Goal: Entertainment & Leisure: Consume media (video, audio)

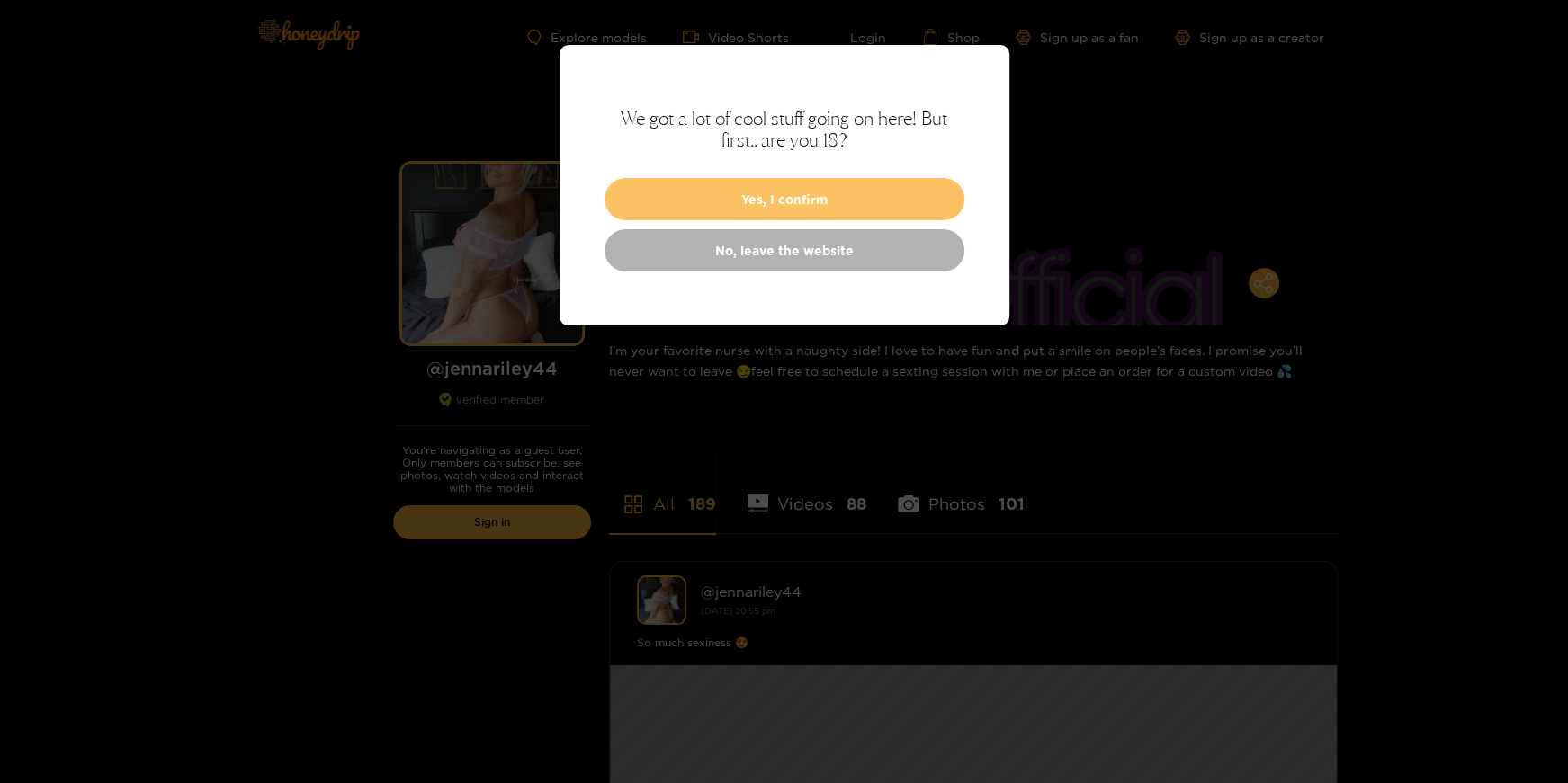
click at [734, 221] on button "Yes, I confirm" at bounding box center [784, 199] width 360 height 42
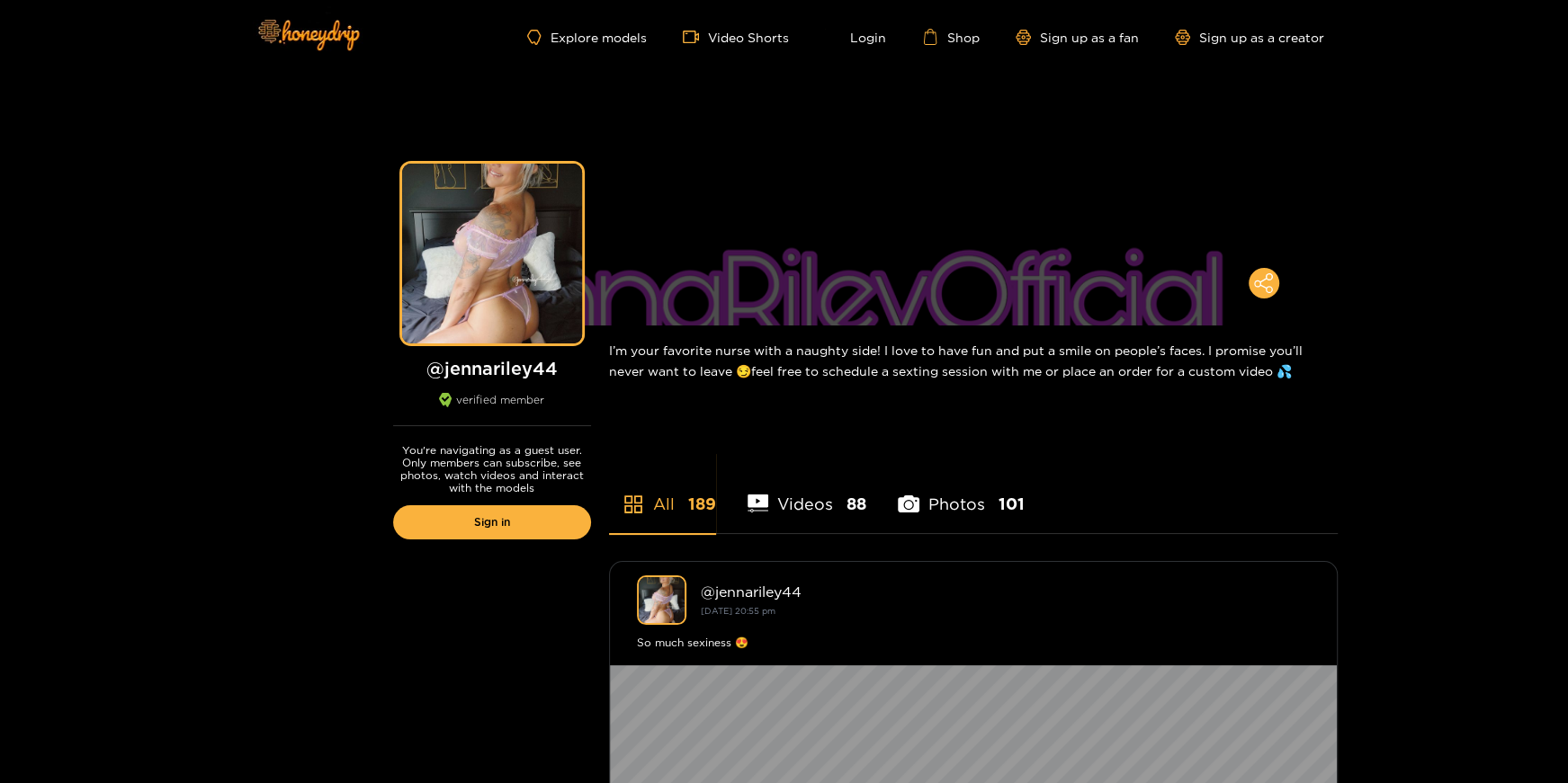
click at [804, 533] on li "Videos 88" at bounding box center [807, 492] width 119 height 81
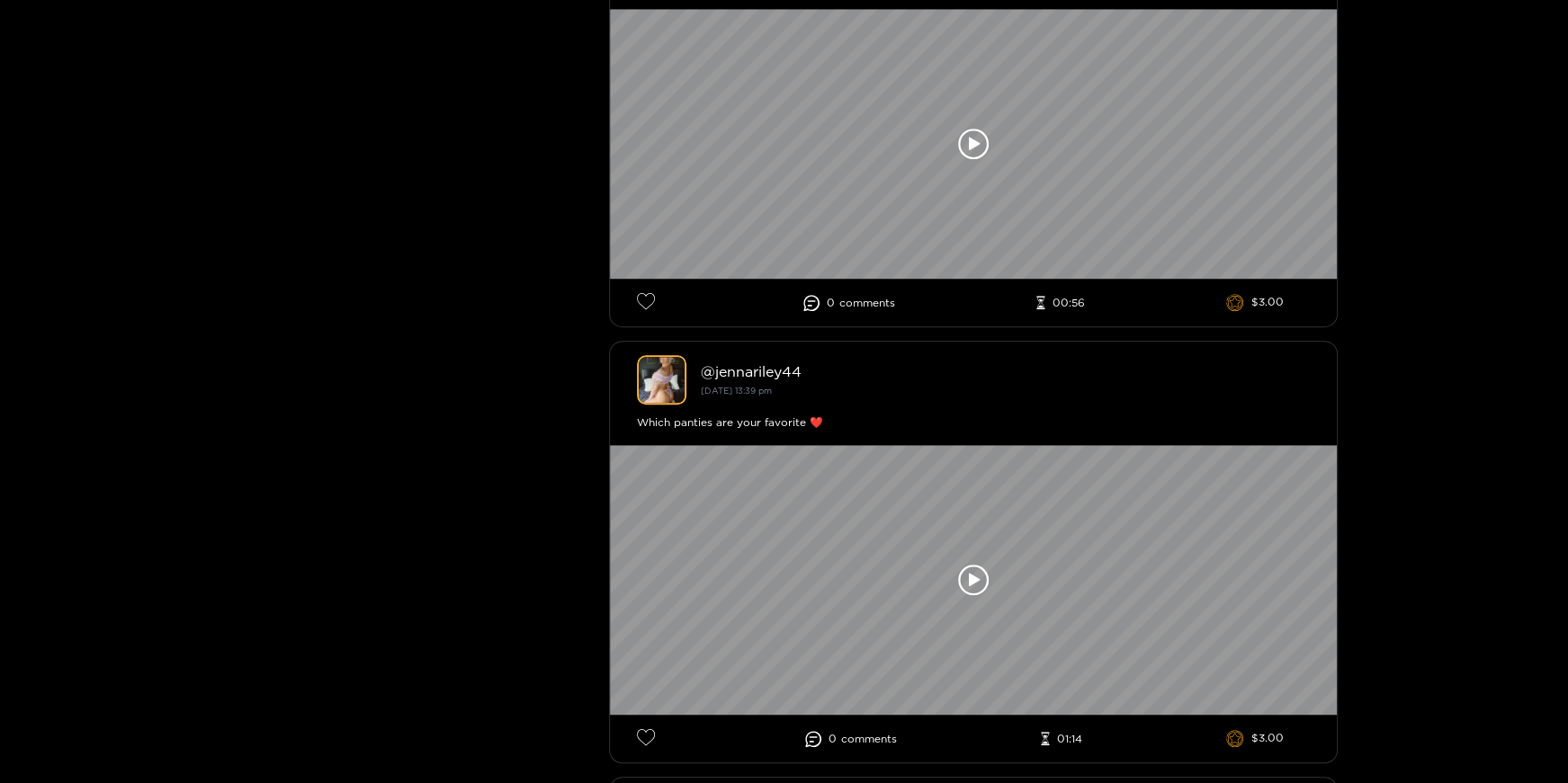
scroll to position [1122, 0]
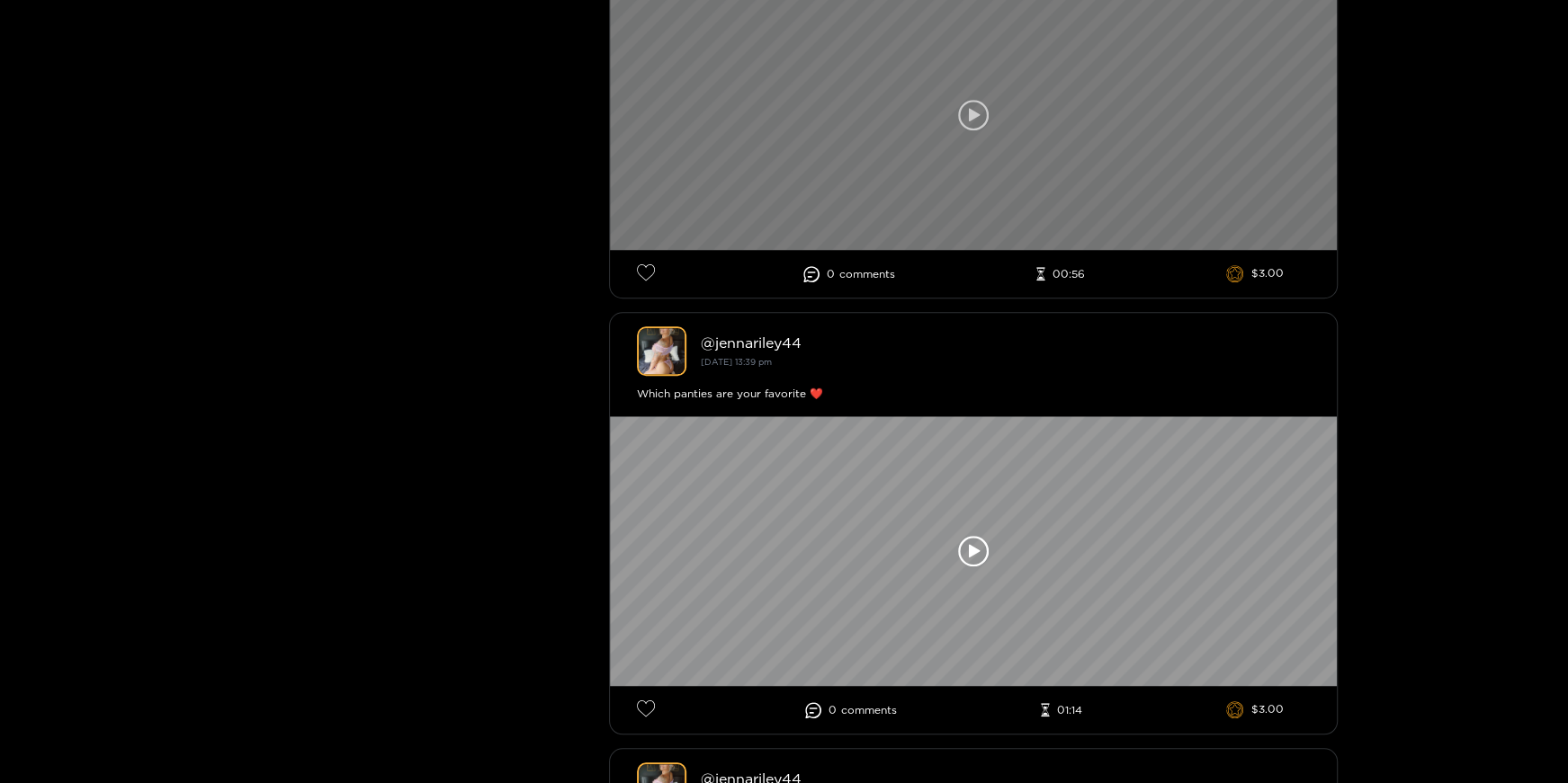
click at [969, 121] on icon at bounding box center [975, 114] width 11 height 14
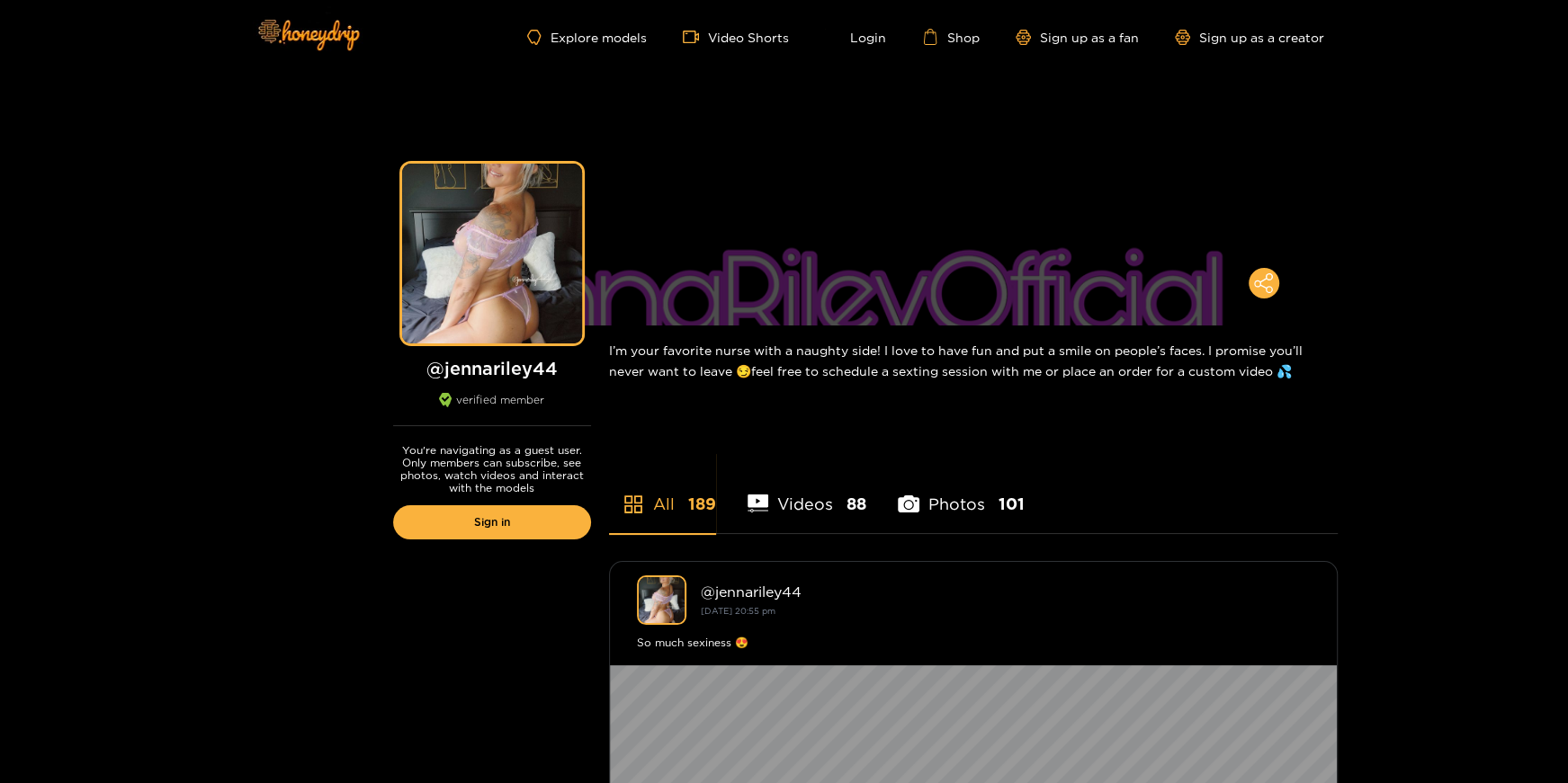
click at [980, 533] on li "Photos 101" at bounding box center [961, 492] width 127 height 81
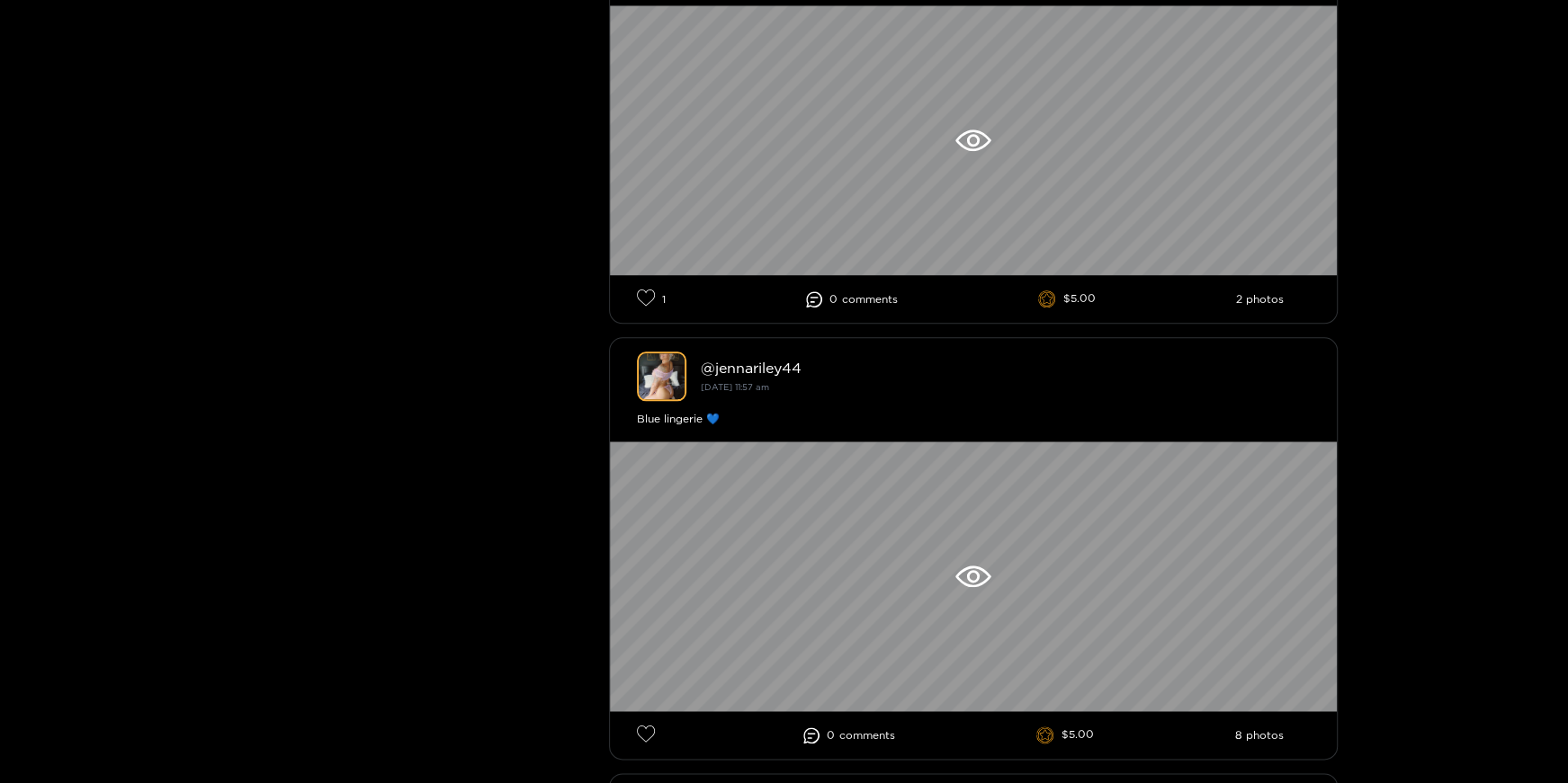
scroll to position [1620, 0]
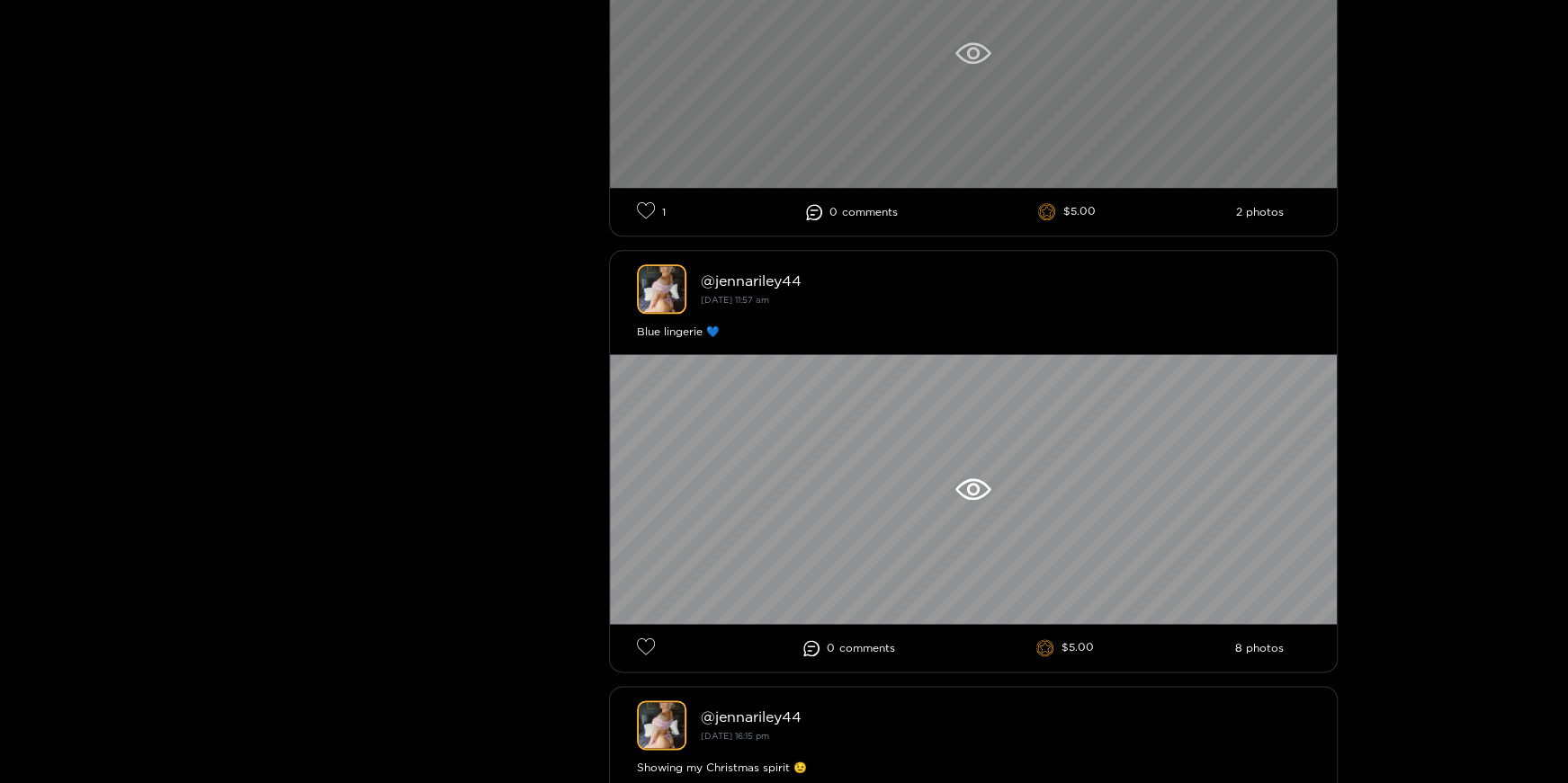
click at [955, 64] on icon at bounding box center [973, 53] width 35 height 22
